Goal: Task Accomplishment & Management: Use online tool/utility

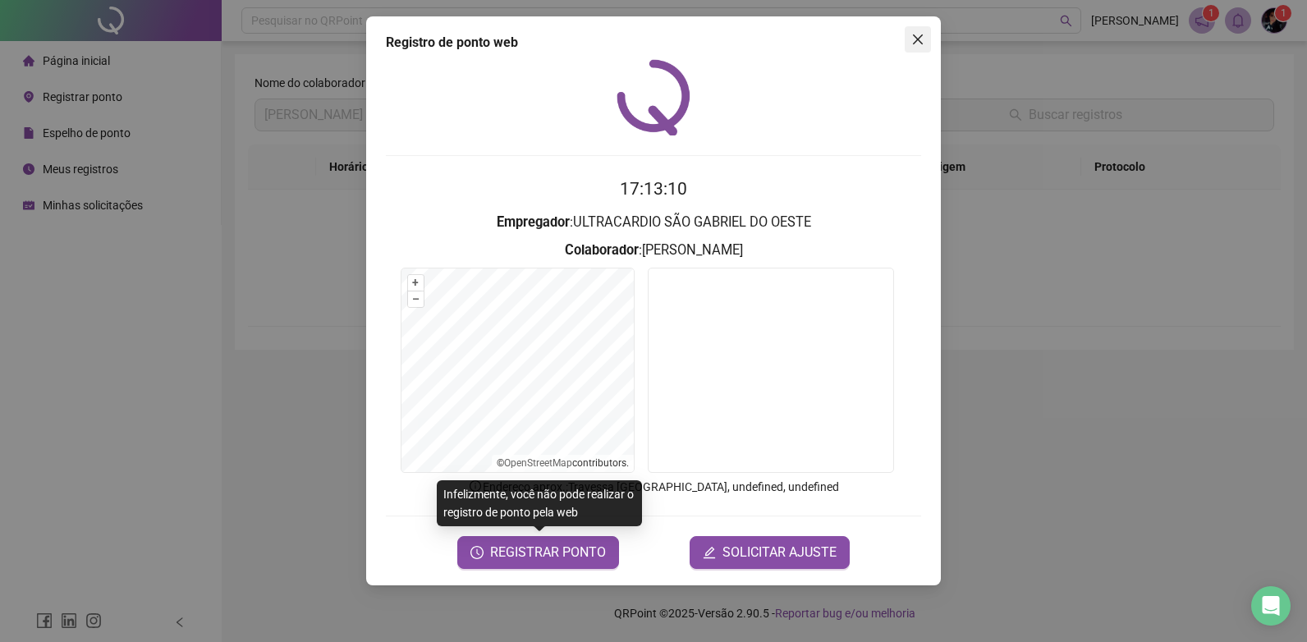
click at [917, 38] on icon "close" at bounding box center [918, 39] width 10 height 10
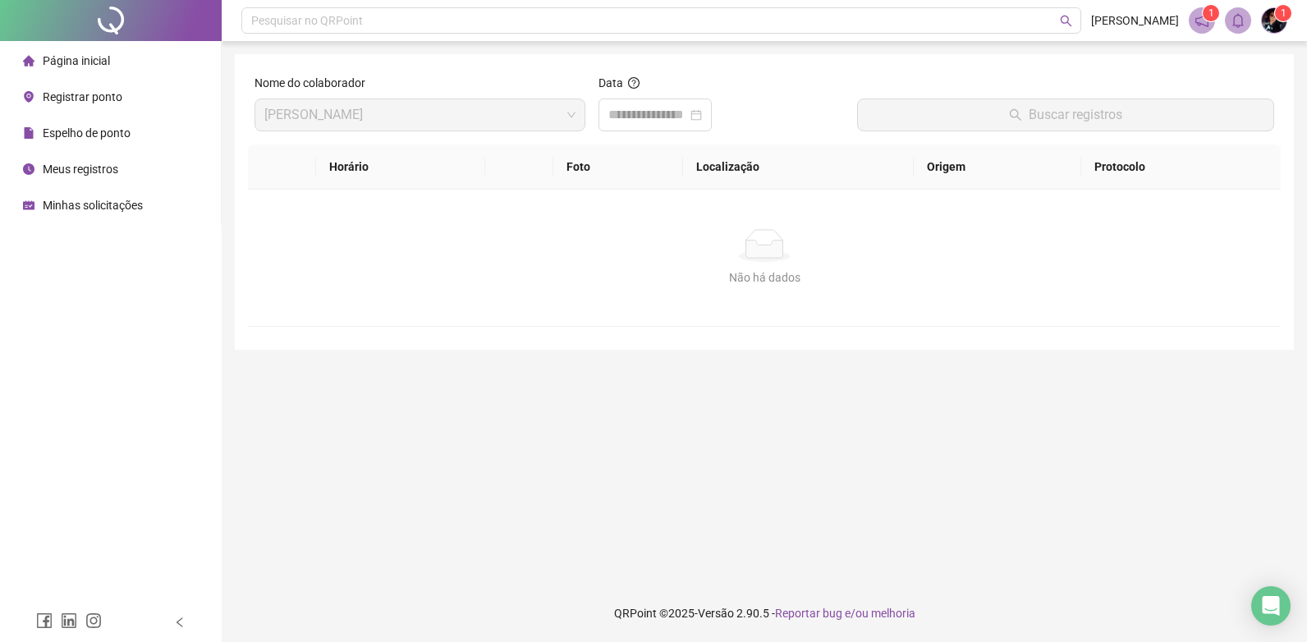
click at [92, 88] on div "Registrar ponto" at bounding box center [72, 96] width 99 height 33
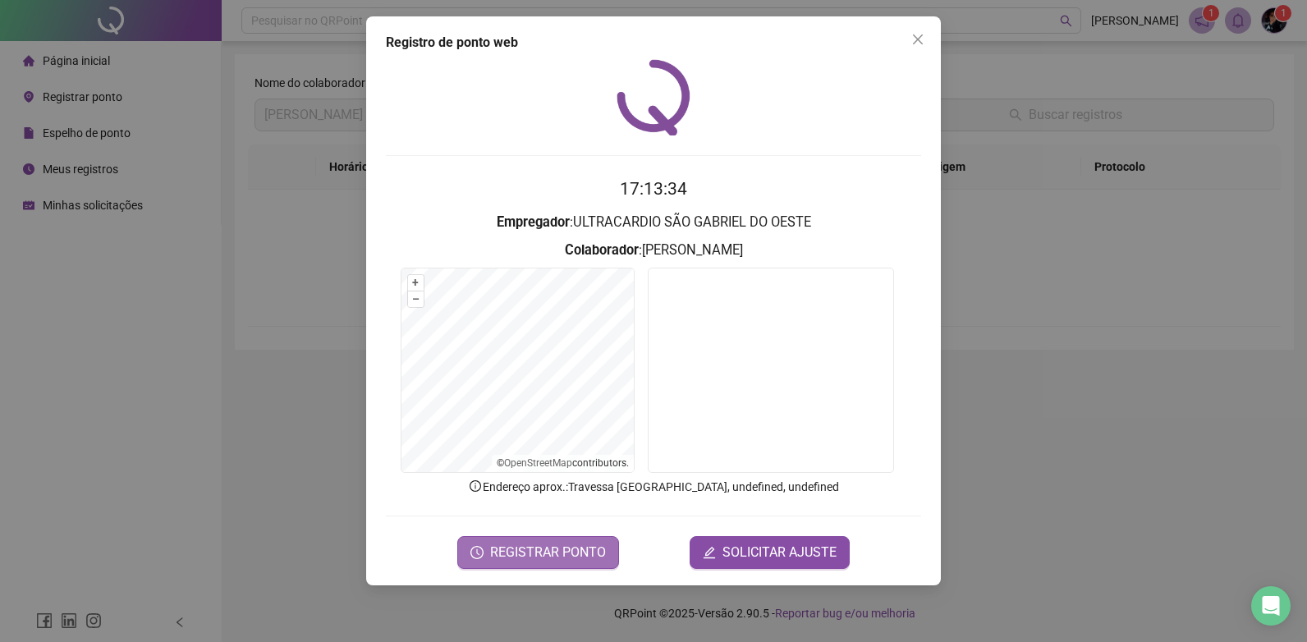
click at [592, 552] on span "REGISTRAR PONTO" at bounding box center [548, 553] width 116 height 20
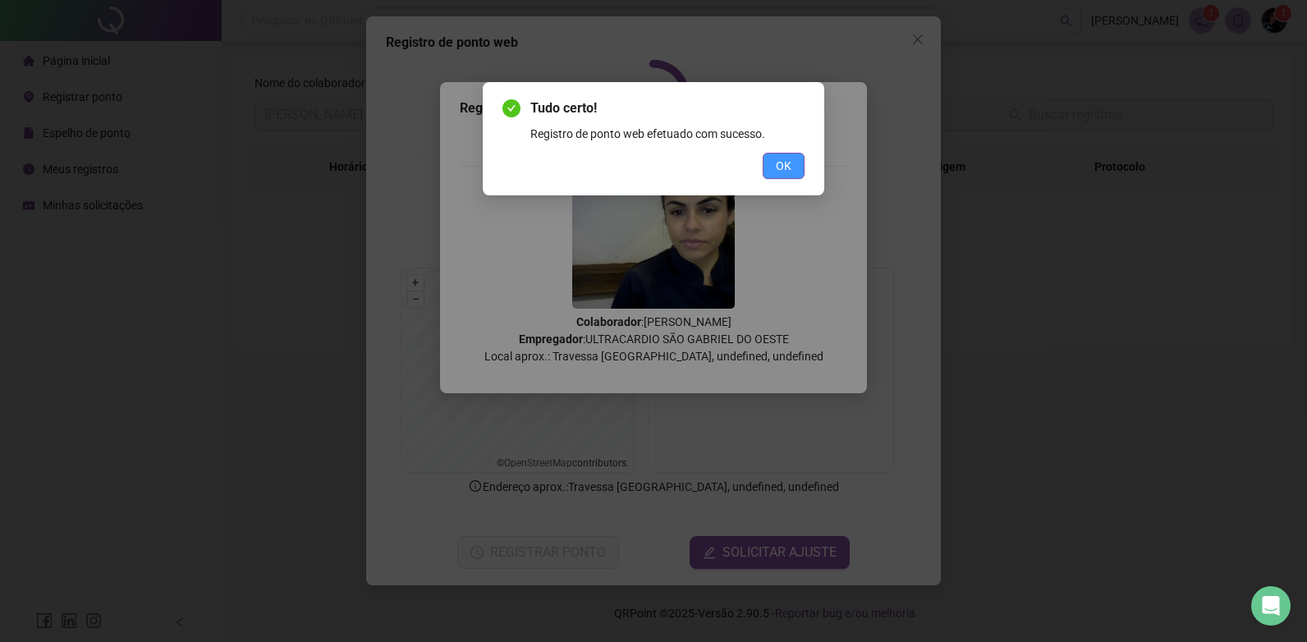
click at [779, 166] on span "OK" at bounding box center [784, 166] width 16 height 18
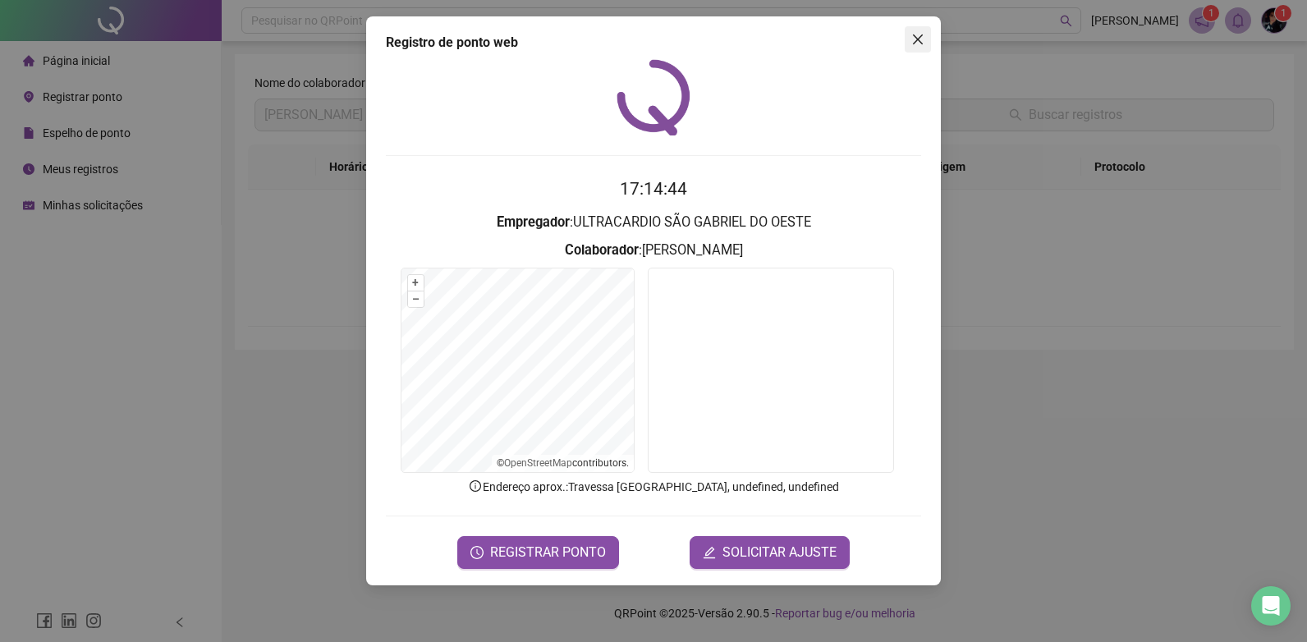
click at [915, 48] on button "Close" at bounding box center [918, 39] width 26 height 26
